Goal: Information Seeking & Learning: Learn about a topic

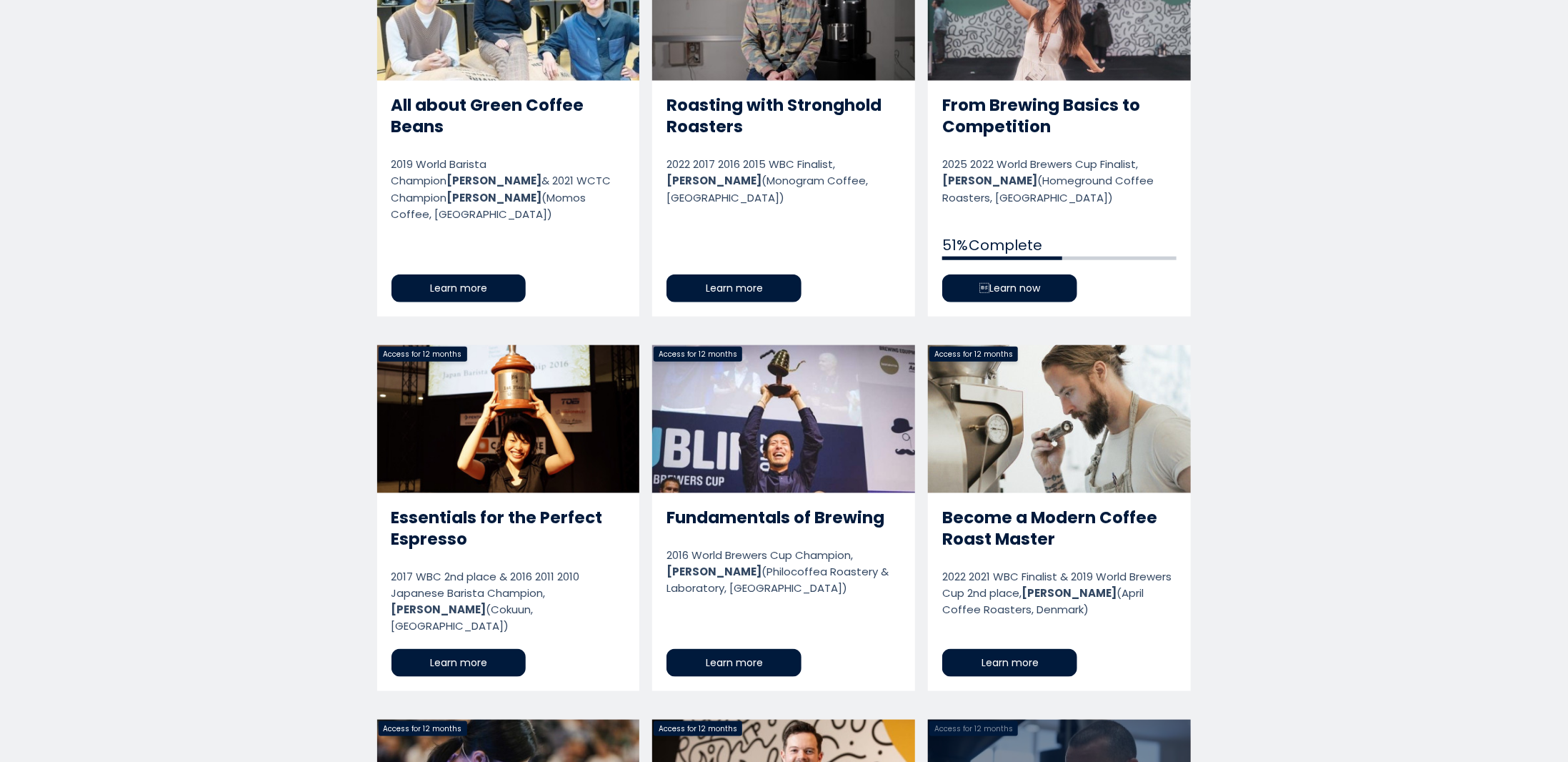
scroll to position [699, 0]
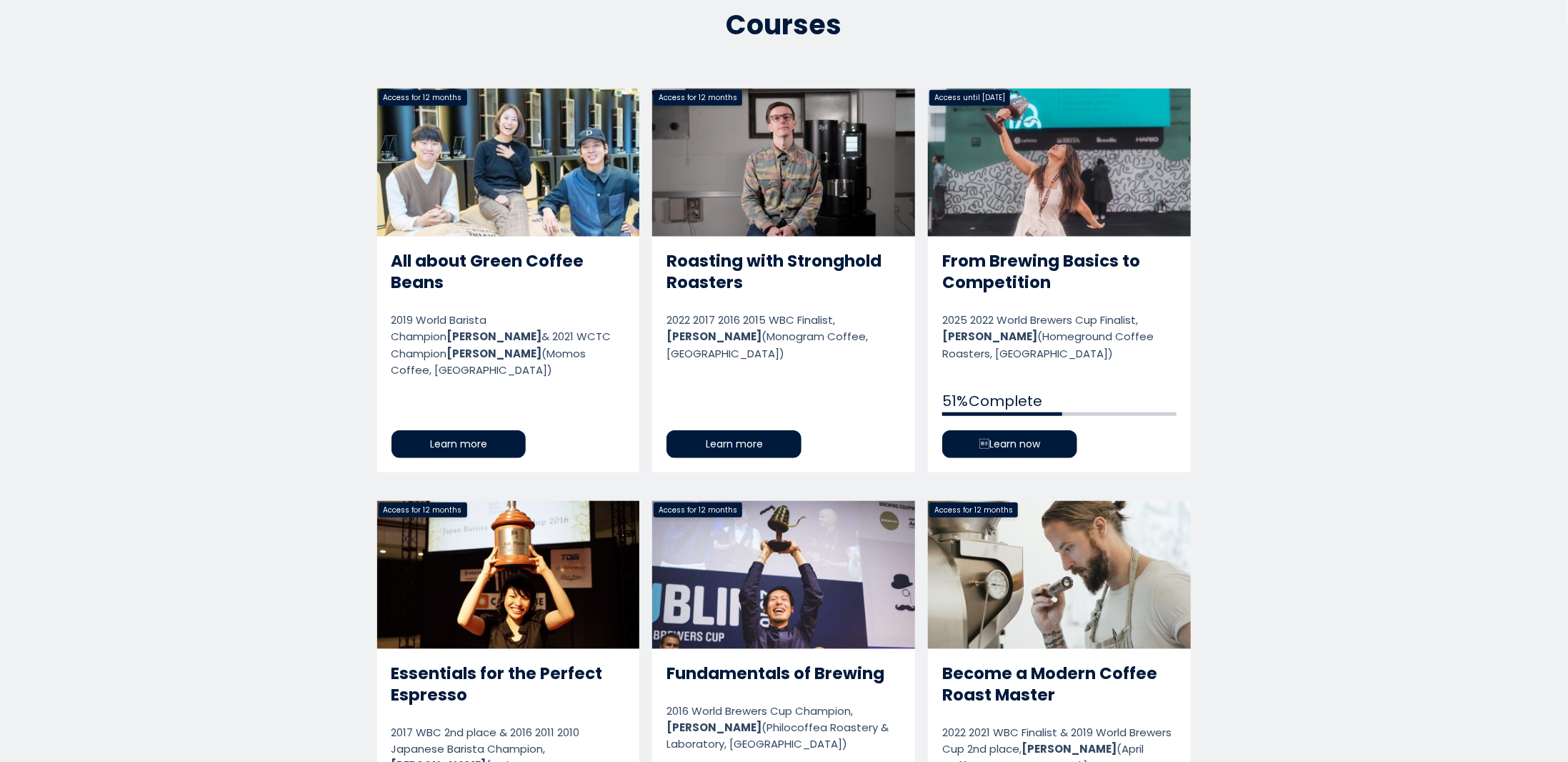
click at [976, 449] on link "From Brewing Basics to Competition" at bounding box center [1059, 280] width 263 height 383
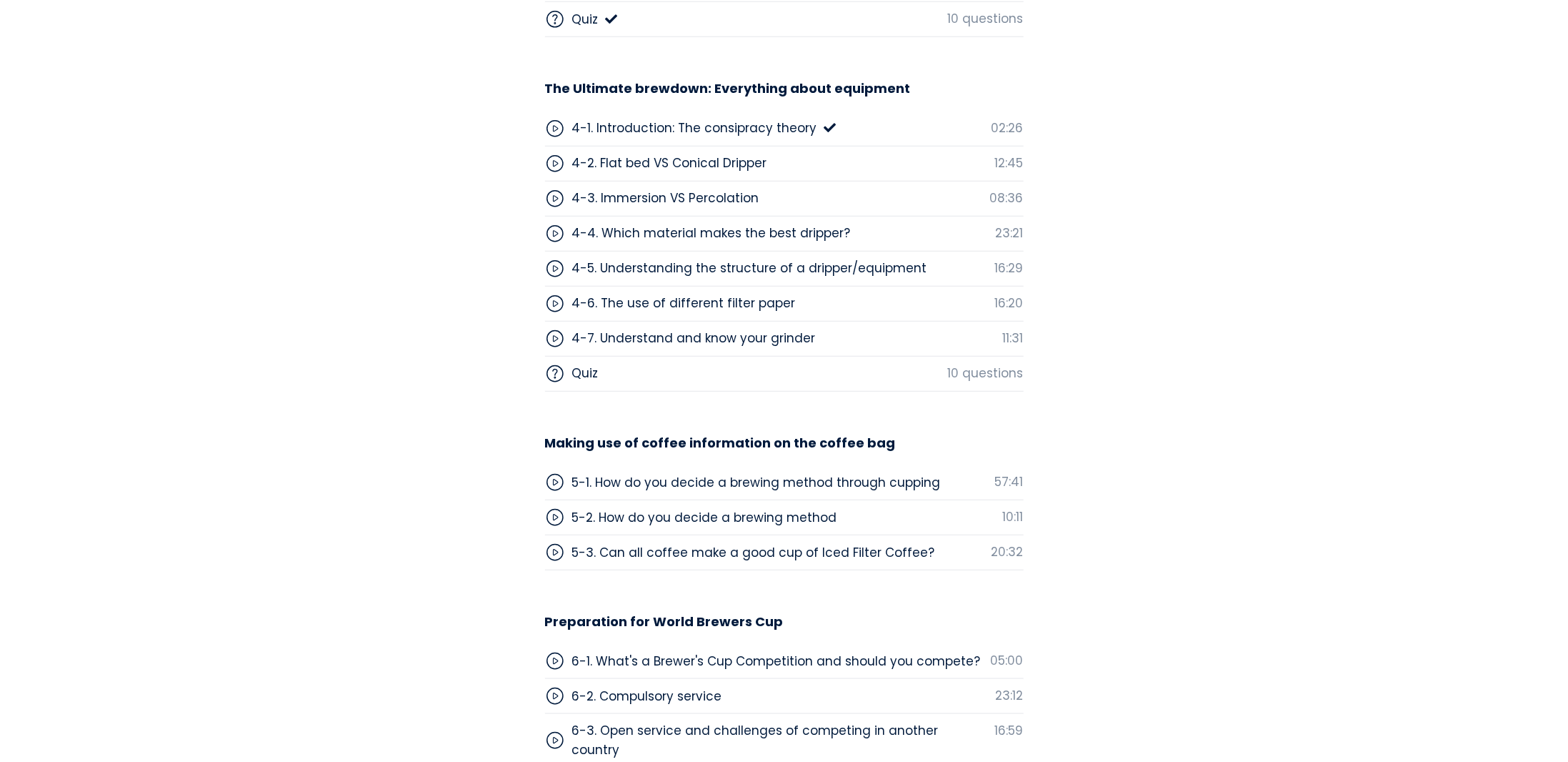
scroll to position [4220, 0]
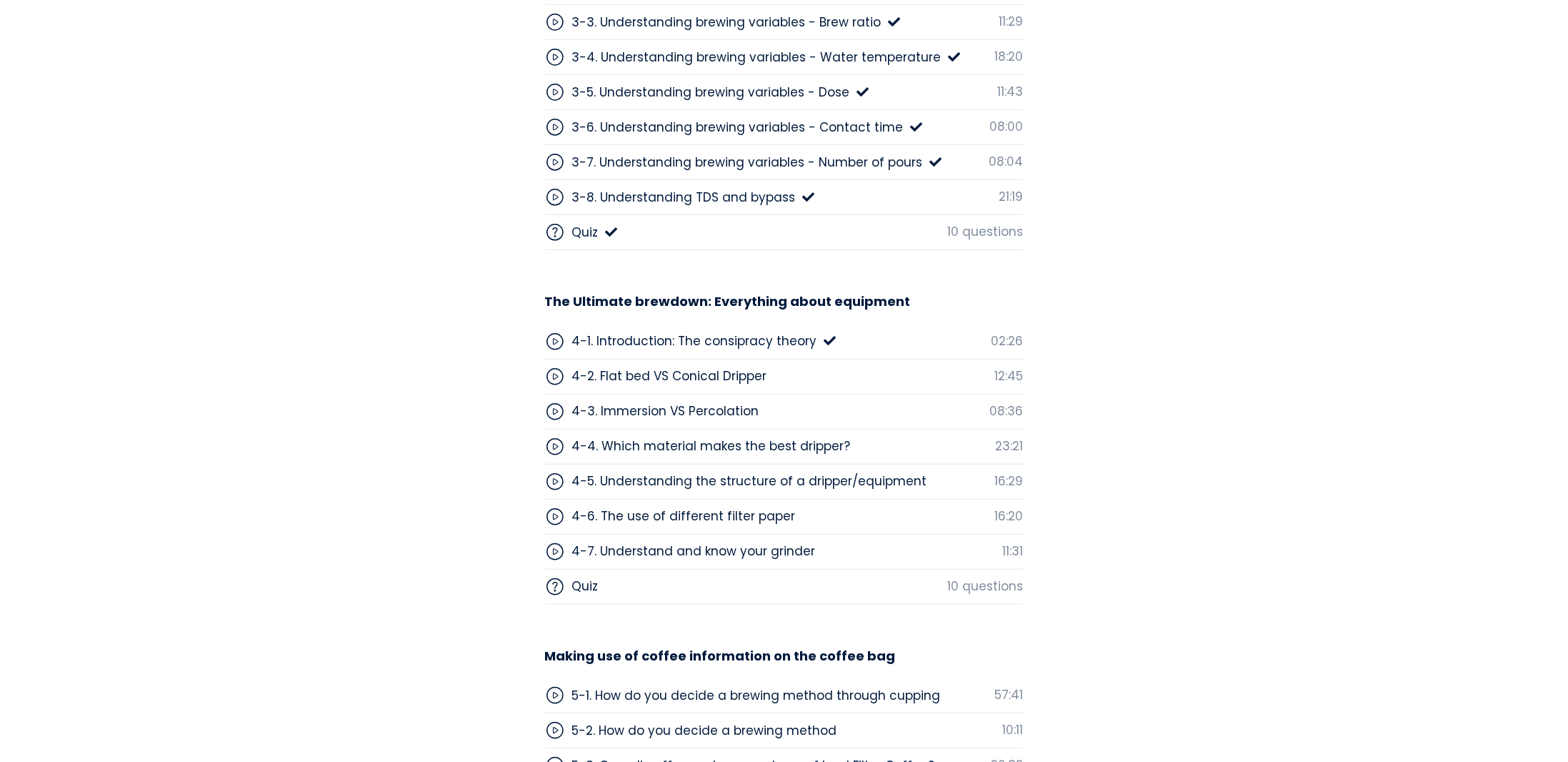
click at [701, 335] on div "4-1. Introduction: The consipracy theory" at bounding box center [694, 341] width 245 height 18
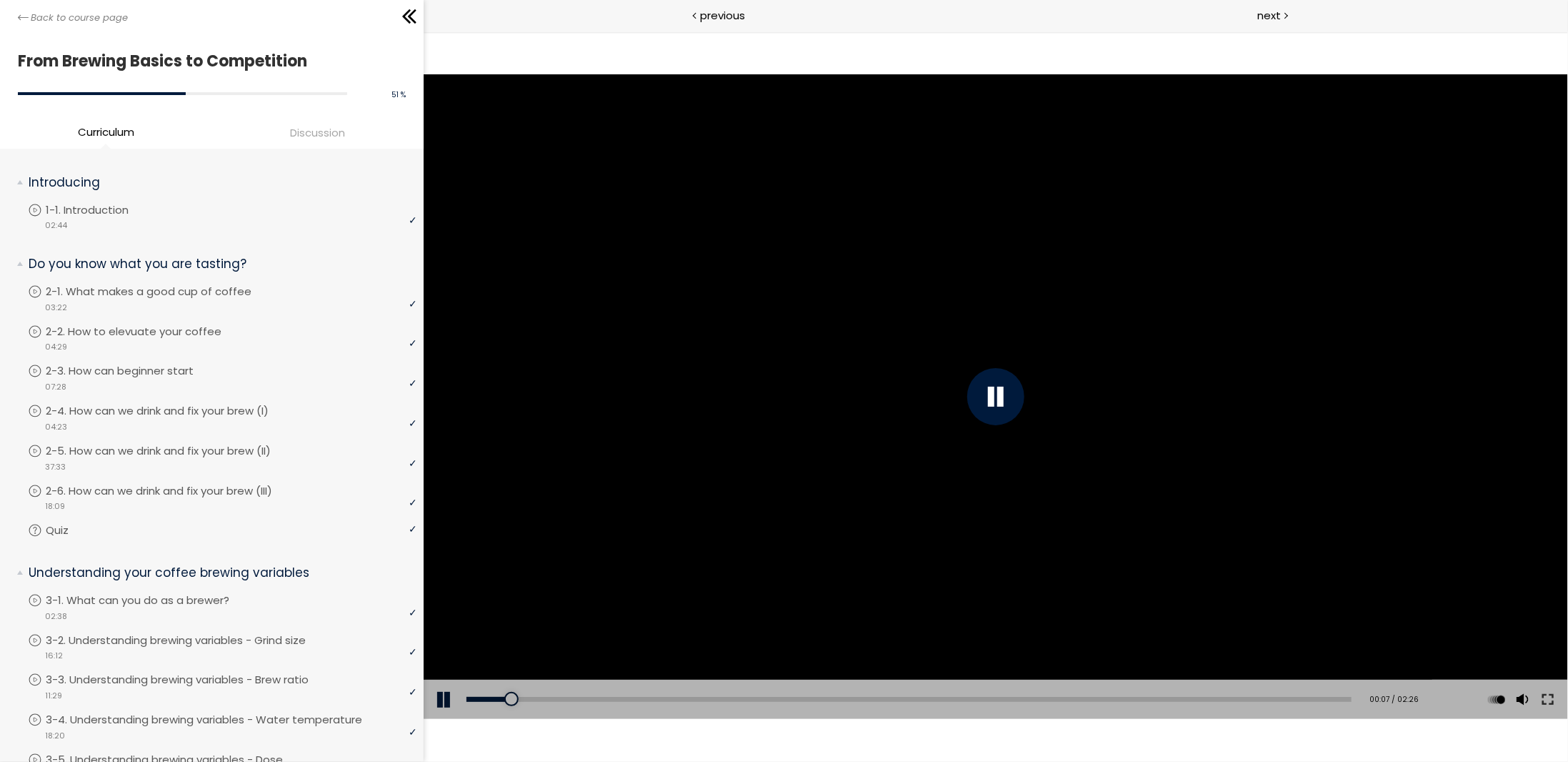
click at [885, 422] on div at bounding box center [995, 396] width 1144 height 644
click at [902, 462] on div at bounding box center [995, 396] width 1144 height 644
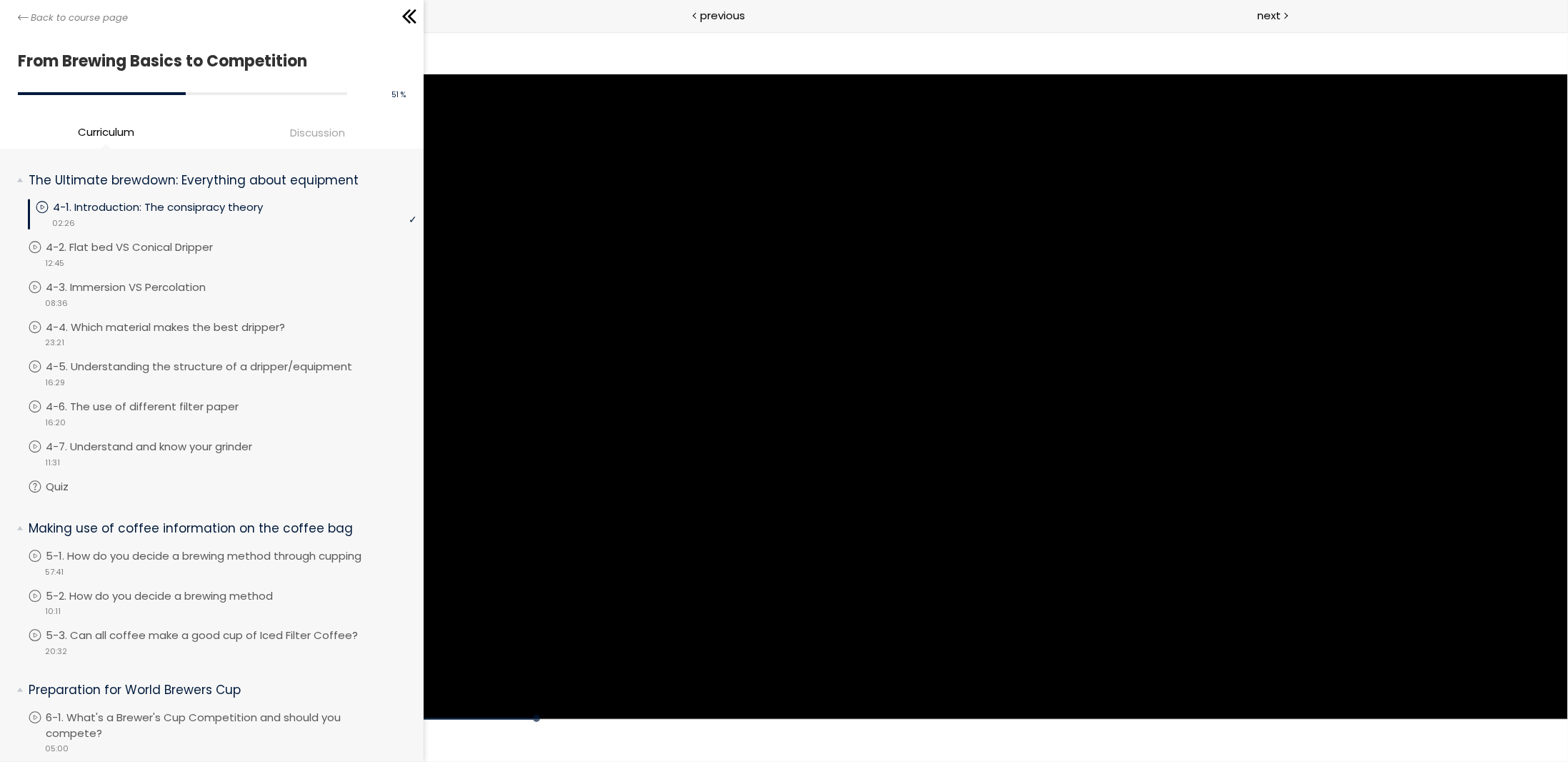
scroll to position [772, 0]
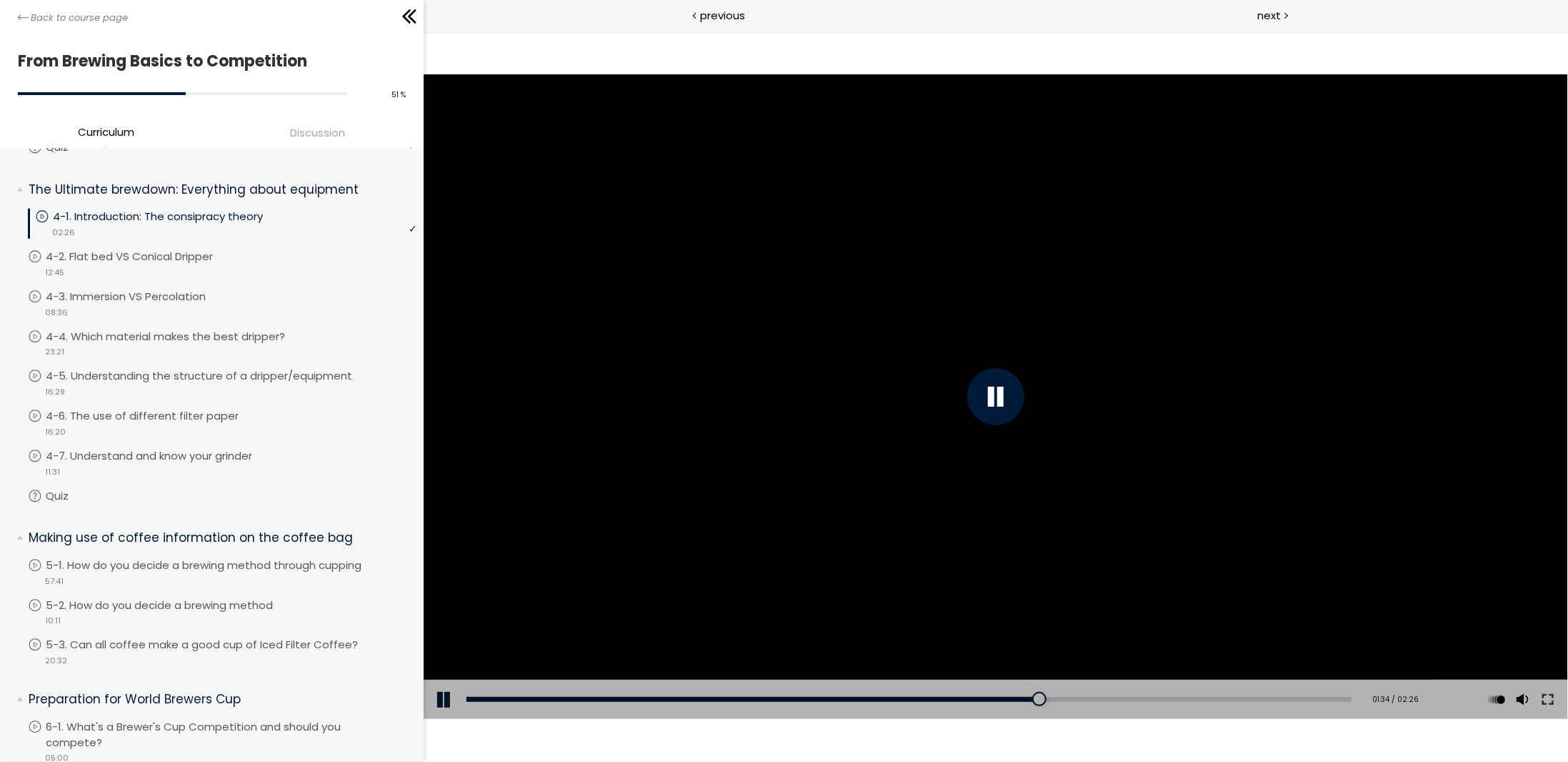
click at [798, 695] on div "Add chapter 00:57" at bounding box center [908, 699] width 885 height 40
click at [800, 699] on div "00:55" at bounding box center [908, 699] width 885 height 5
click at [1025, 519] on div at bounding box center [995, 396] width 1144 height 644
drag, startPoint x: 1155, startPoint y: 457, endPoint x: 1152, endPoint y: 442, distance: 15.3
click at [1153, 449] on div at bounding box center [995, 396] width 1144 height 644
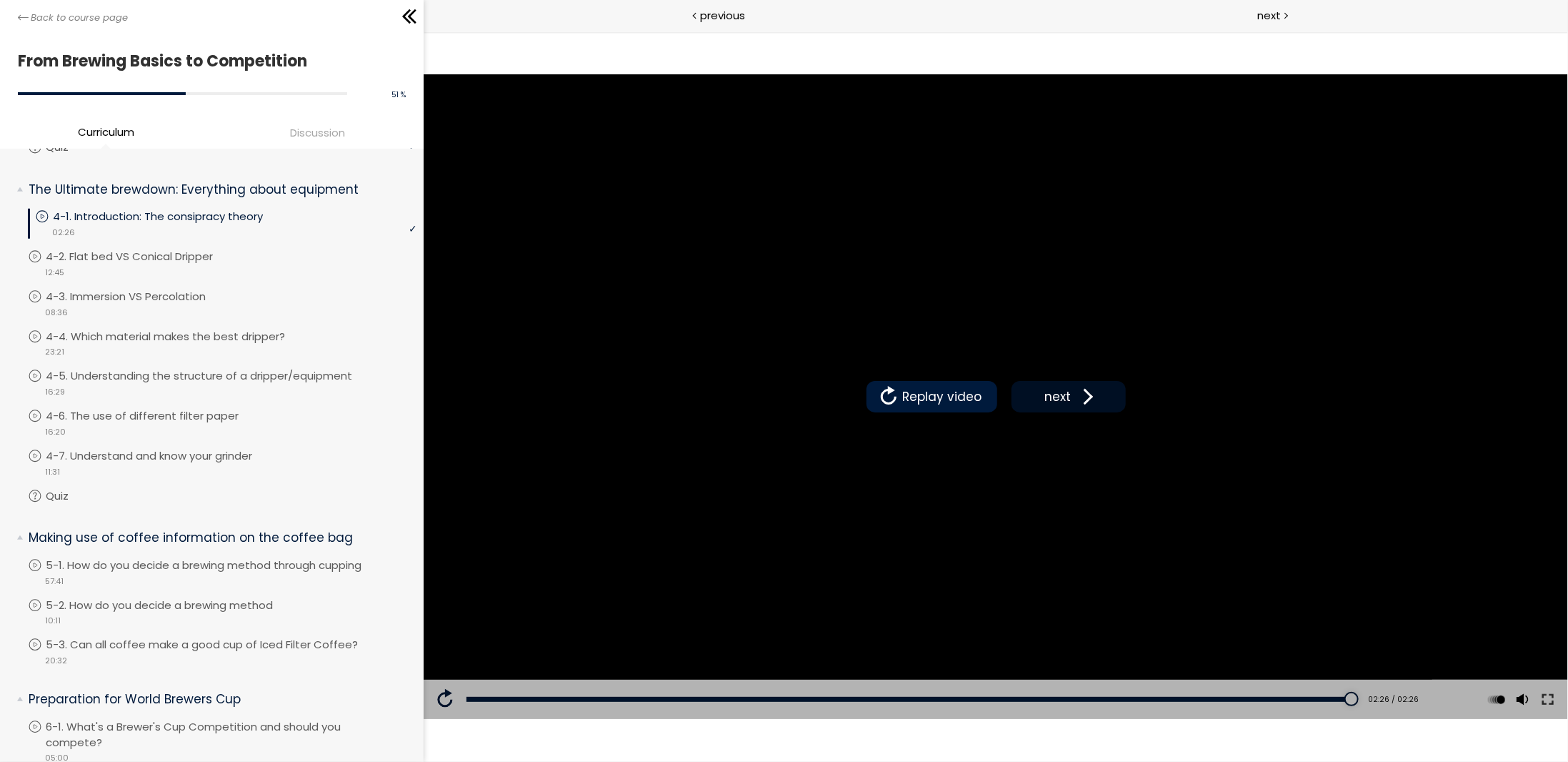
click at [1070, 386] on button "next" at bounding box center [1068, 396] width 114 height 31
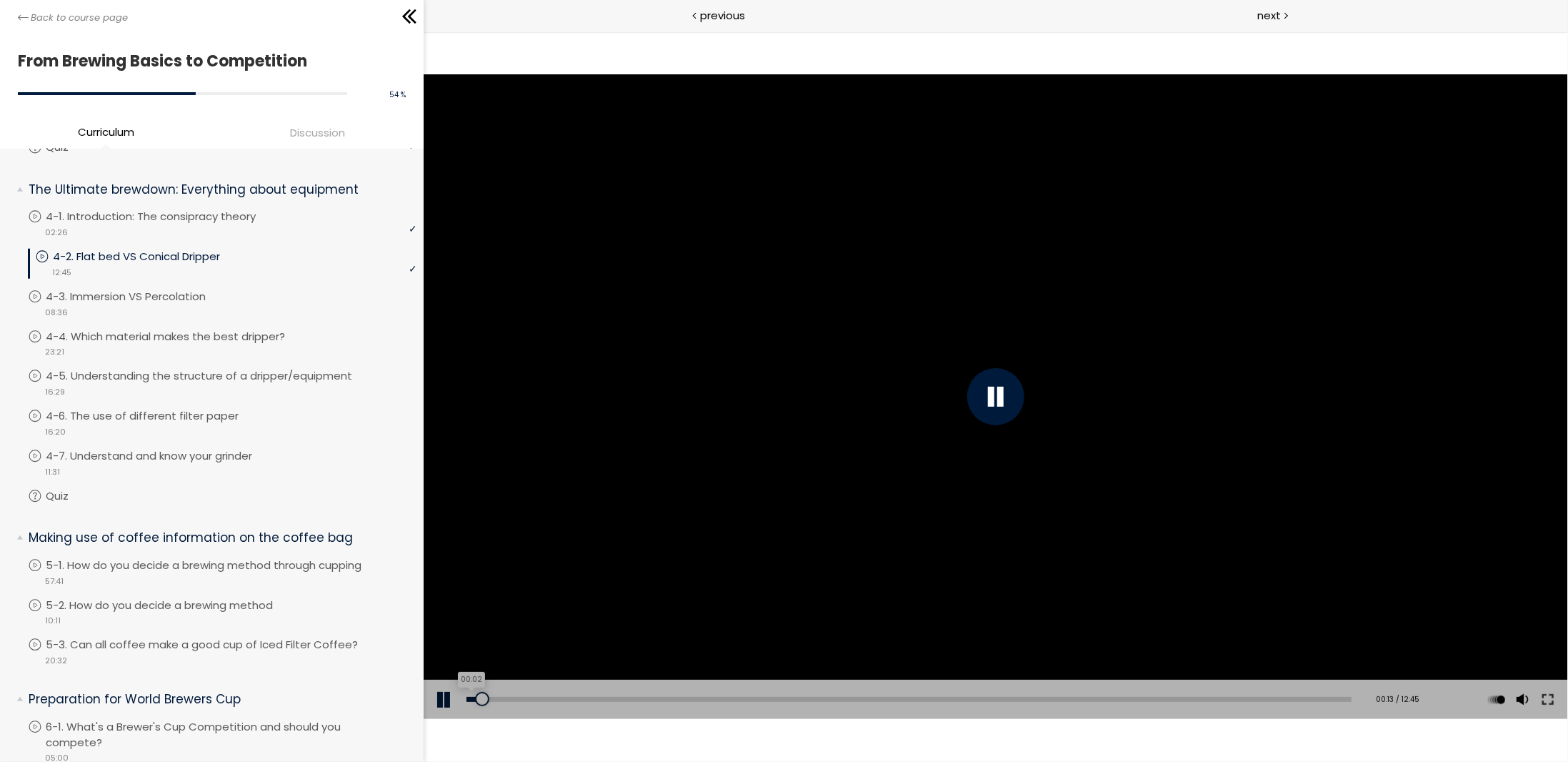
click at [469, 697] on div "00:02" at bounding box center [908, 699] width 885 height 5
drag, startPoint x: 1268, startPoint y: 737, endPoint x: 1487, endPoint y: 698, distance: 222.4
click at [1270, 737] on div "Click for sound @keyframes VOLUME_SMALL_WAVE_FLASH { 0% { opacity: 0; } 33% { o…" at bounding box center [995, 396] width 1144 height 731
click at [1520, 636] on div at bounding box center [1522, 635] width 19 height 57
click at [1406, 737] on div "Click for sound @keyframes VOLUME_SMALL_WAVE_FLASH { 0% { opacity: 0; } 33% { o…" at bounding box center [995, 396] width 1144 height 731
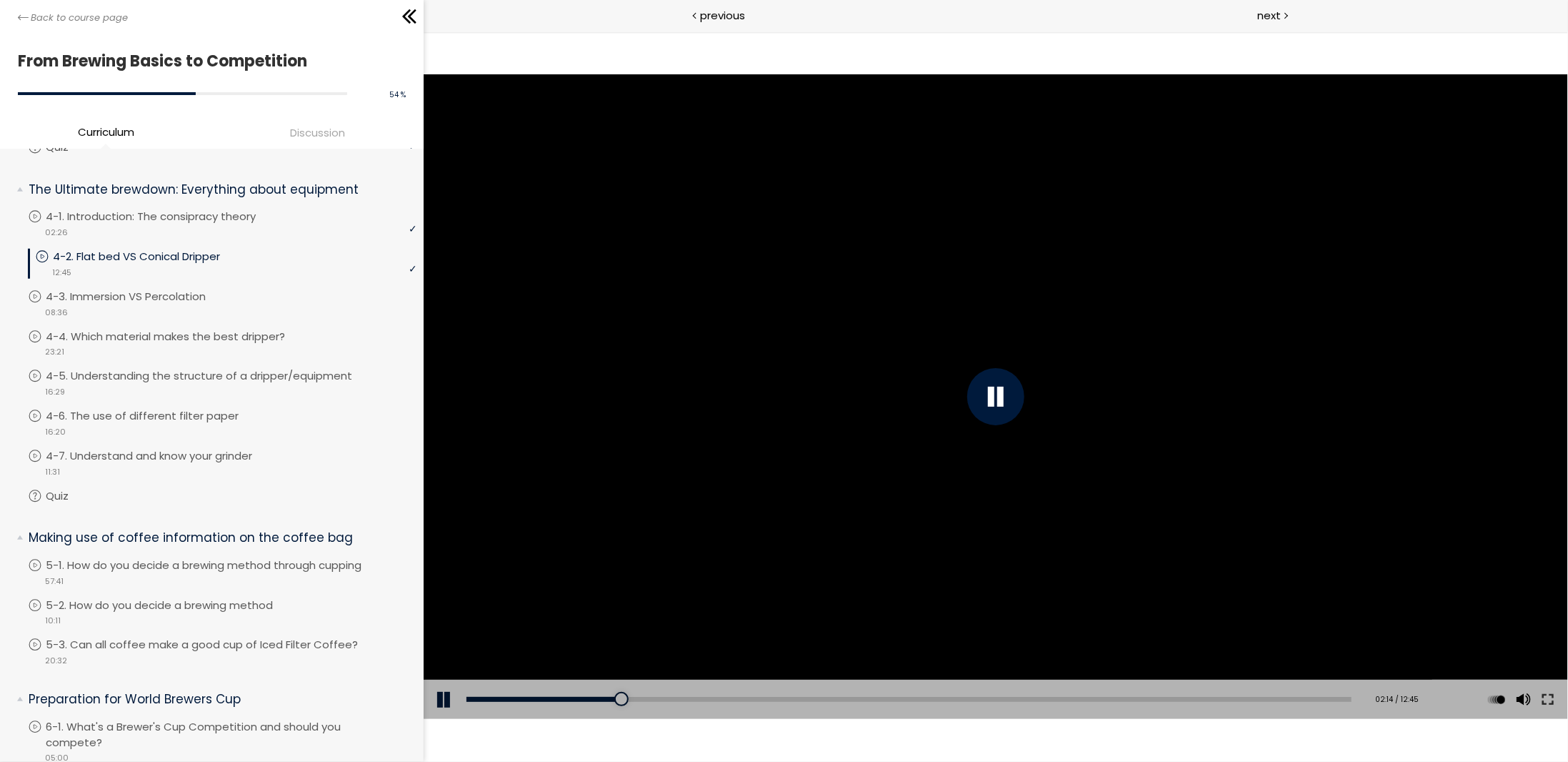
drag, startPoint x: 1039, startPoint y: 391, endPoint x: 697, endPoint y: 148, distance: 419.5
click at [1037, 388] on div at bounding box center [995, 396] width 1144 height 644
drag, startPoint x: 903, startPoint y: 336, endPoint x: 910, endPoint y: 331, distance: 8.6
click at [906, 336] on div at bounding box center [995, 396] width 1144 height 644
